Goal: Find contact information: Find contact information

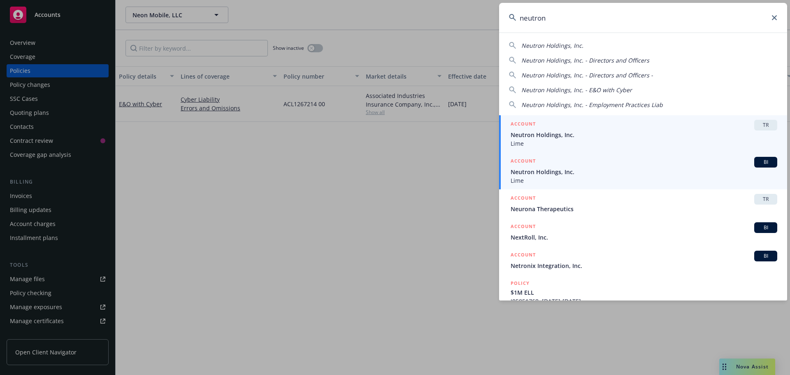
type input "neutron"
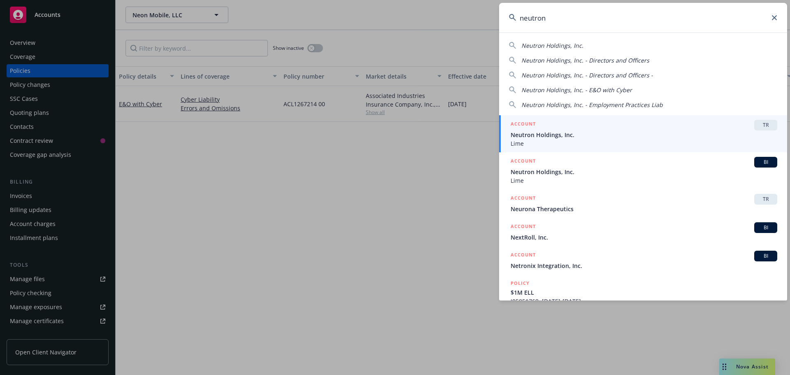
click at [546, 165] on div "ACCOUNT BI" at bounding box center [644, 162] width 267 height 11
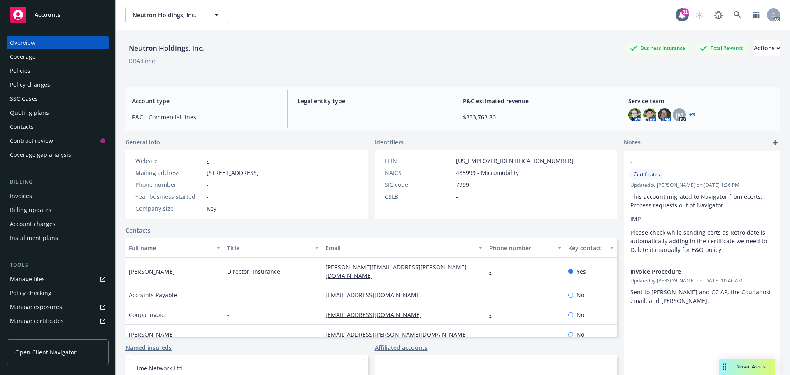
click at [37, 69] on div "Policies" at bounding box center [57, 70] width 95 height 13
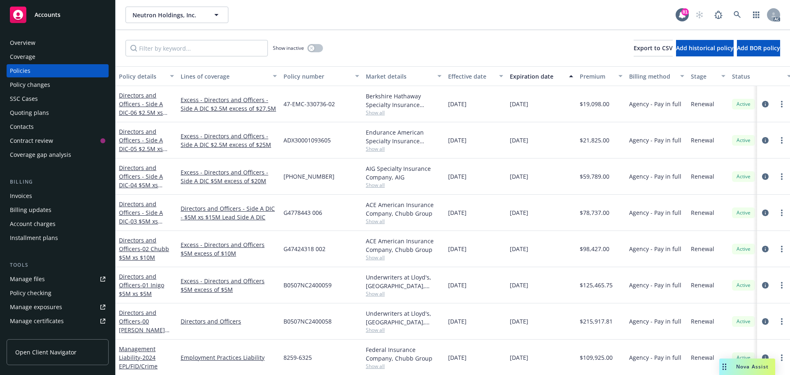
click at [55, 44] on div "Overview" at bounding box center [57, 42] width 95 height 13
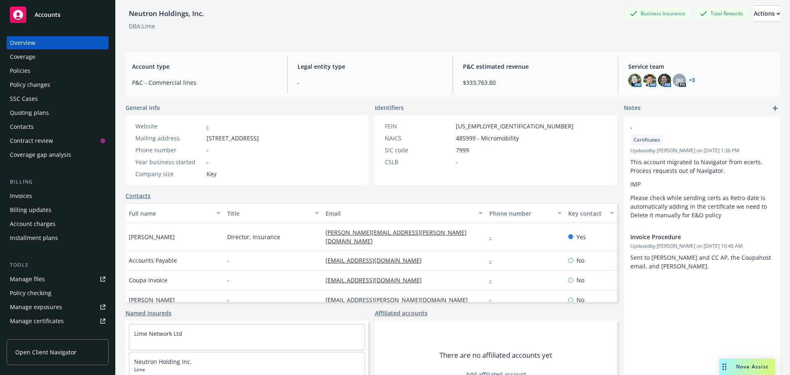
scroll to position [67, 0]
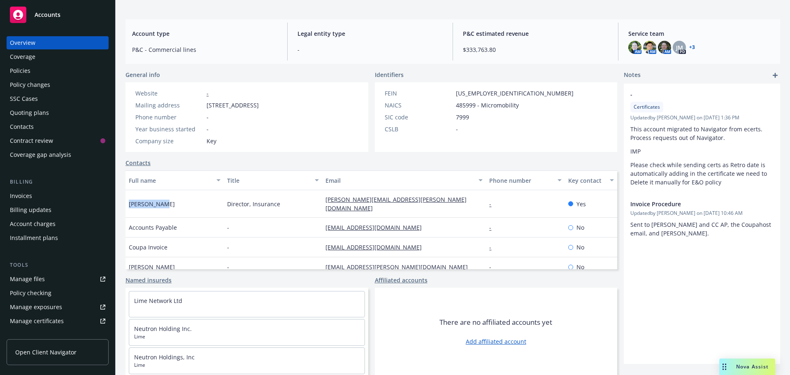
drag, startPoint x: 165, startPoint y: 201, endPoint x: 131, endPoint y: 199, distance: 33.4
click at [128, 201] on div "[PERSON_NAME]" at bounding box center [175, 204] width 98 height 28
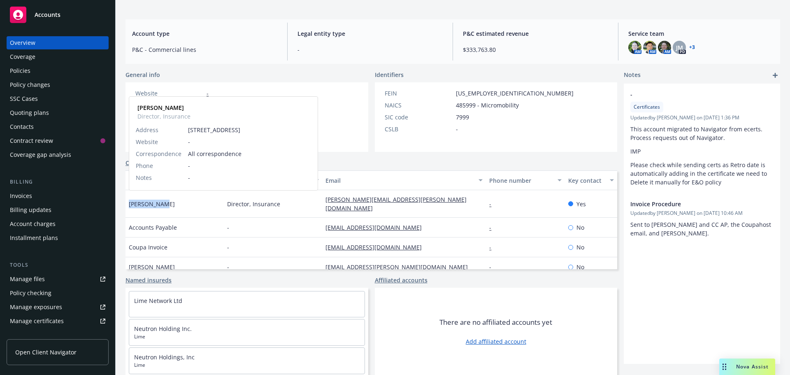
copy span "[PERSON_NAME]"
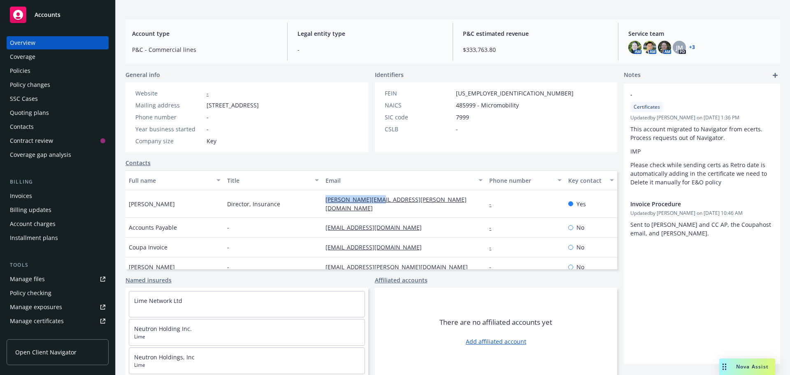
drag, startPoint x: 379, startPoint y: 199, endPoint x: 316, endPoint y: 202, distance: 63.4
click at [316, 202] on div "[PERSON_NAME] Director, Insurance [PERSON_NAME][EMAIL_ADDRESS][PERSON_NAME][DOM…" at bounding box center [372, 204] width 492 height 28
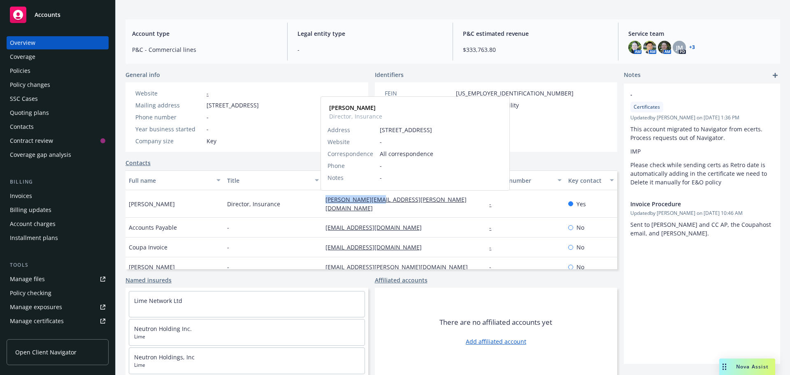
copy div "[PERSON_NAME][EMAIL_ADDRESS][PERSON_NAME][DOMAIN_NAME]"
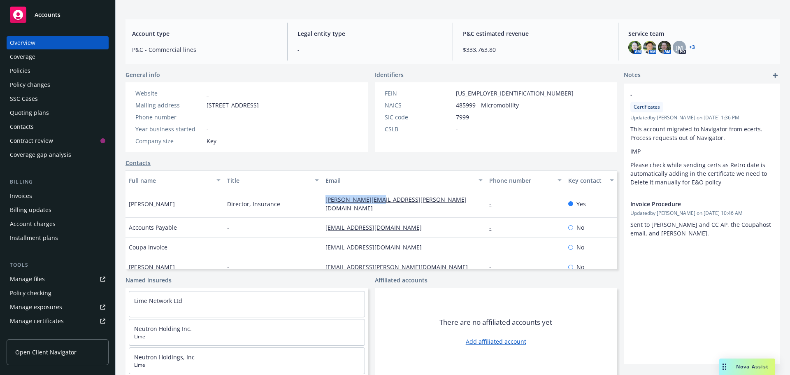
click at [11, 67] on div "Policies" at bounding box center [20, 70] width 21 height 13
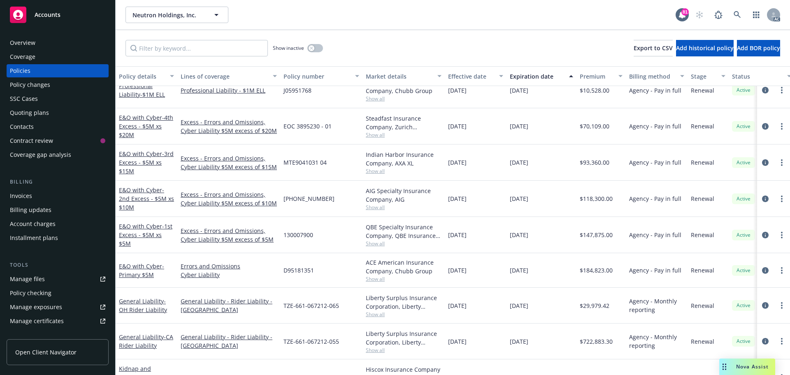
scroll to position [303, 0]
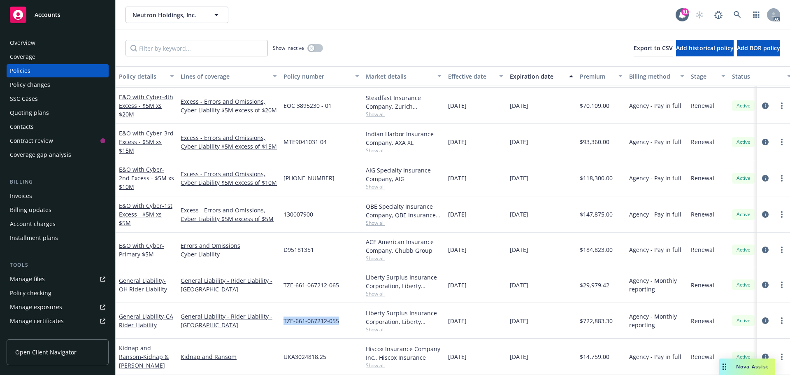
drag, startPoint x: 339, startPoint y: 314, endPoint x: 284, endPoint y: 315, distance: 55.1
click at [284, 315] on div "TZE-661-067212-055" at bounding box center [321, 321] width 82 height 36
copy span "TZE-661-067212-055"
click at [374, 326] on span "Show all" at bounding box center [404, 329] width 76 height 7
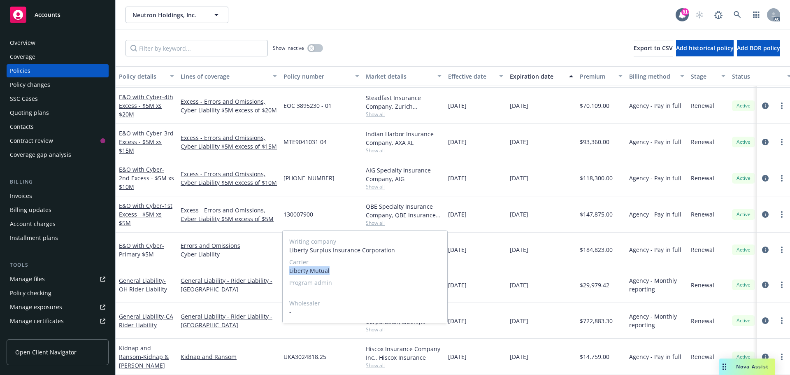
drag, startPoint x: 336, startPoint y: 271, endPoint x: 291, endPoint y: 272, distance: 45.7
click at [291, 272] on span "Liberty Mutual" at bounding box center [364, 270] width 151 height 9
copy span "Liberty Mutual"
